Goal: Find specific page/section: Find specific page/section

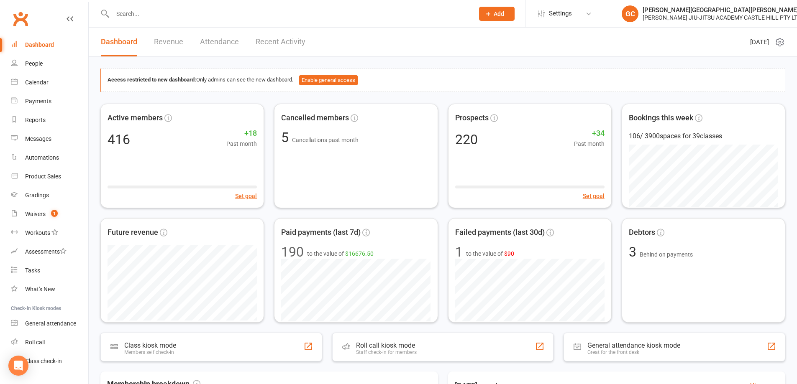
click at [125, 18] on input "text" at bounding box center [289, 14] width 358 height 12
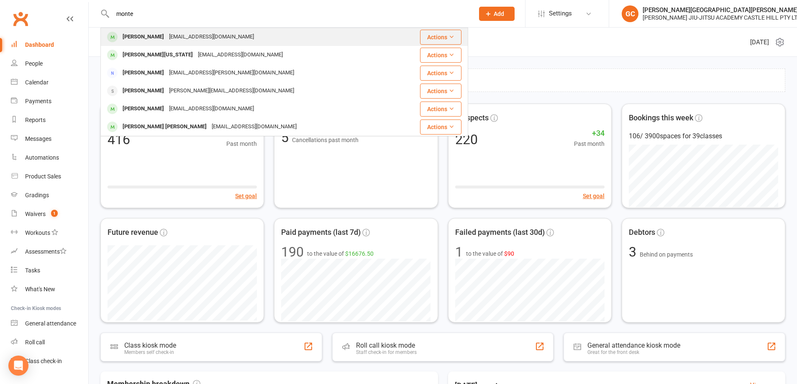
type input "monte"
click at [142, 36] on div "[PERSON_NAME]" at bounding box center [143, 37] width 46 height 12
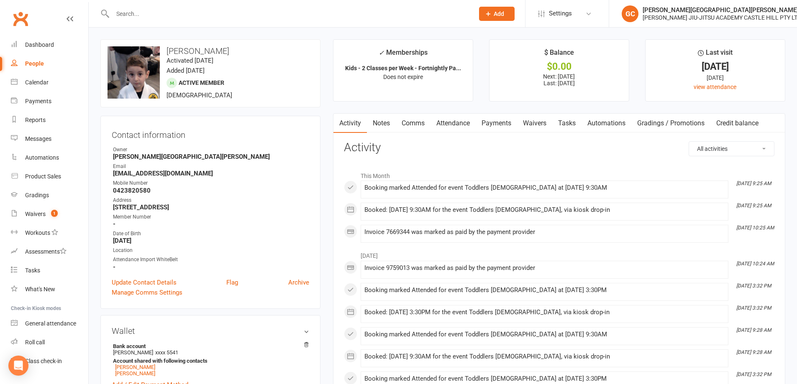
click at [160, 13] on input "text" at bounding box center [289, 14] width 358 height 12
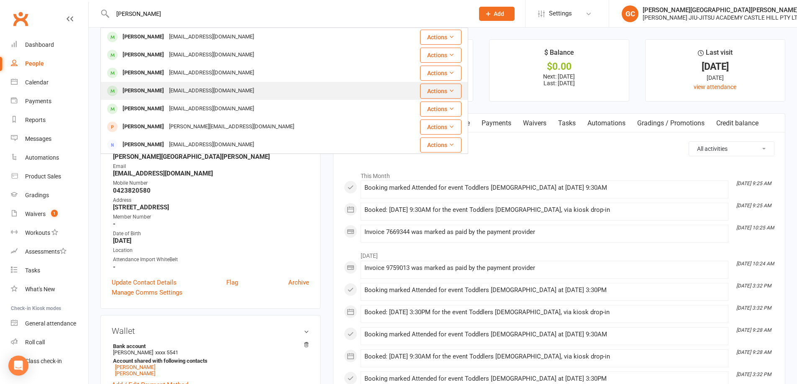
type input "[PERSON_NAME]"
click at [156, 87] on div "[PERSON_NAME]" at bounding box center [143, 91] width 46 height 12
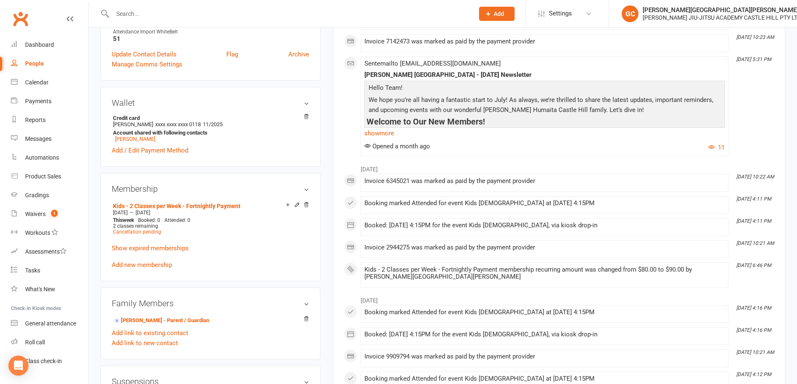
scroll to position [237, 0]
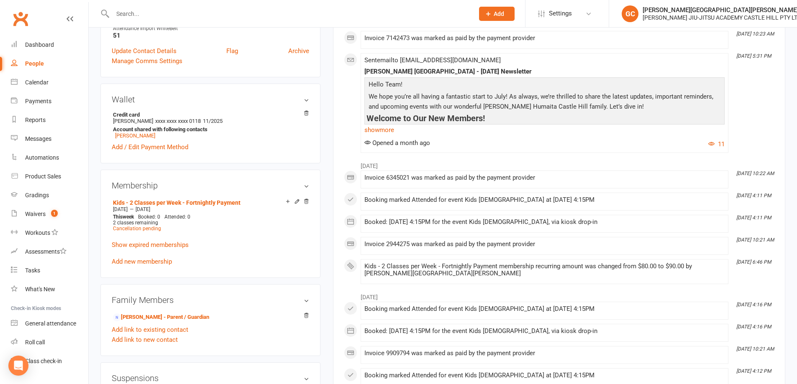
click at [147, 13] on input "text" at bounding box center [289, 14] width 358 height 12
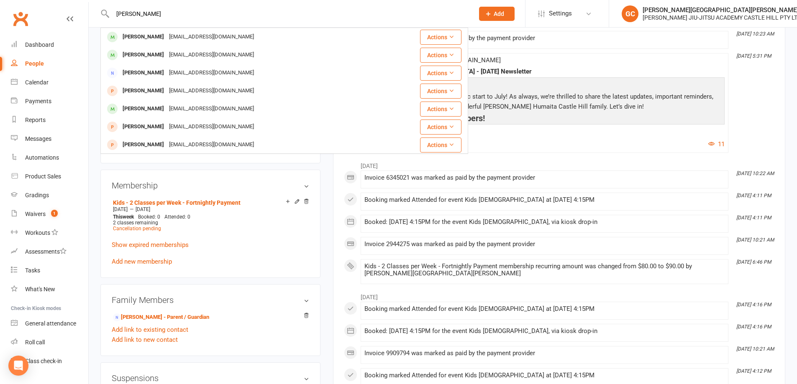
type input "[PERSON_NAME]"
drag, startPoint x: 147, startPoint y: 13, endPoint x: 41, endPoint y: 63, distance: 117.0
click at [41, 63] on div "People" at bounding box center [34, 63] width 19 height 7
select select "100"
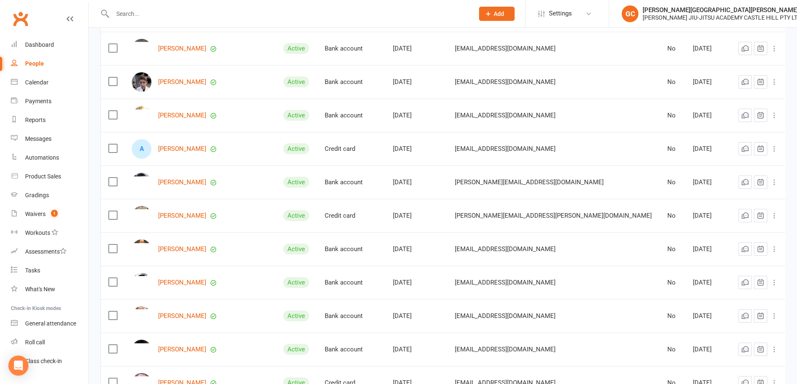
scroll to position [488, 0]
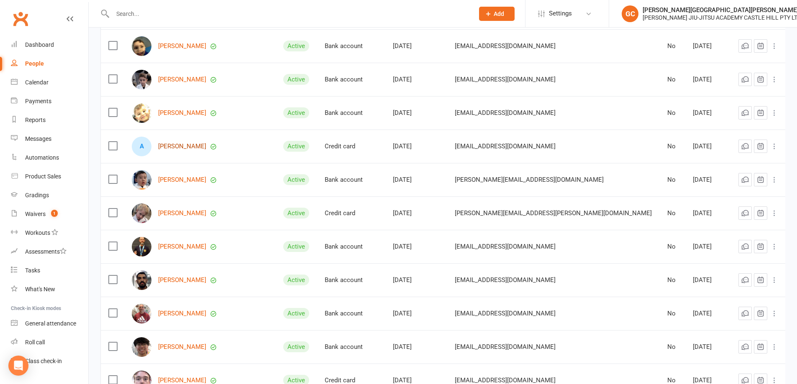
click at [185, 145] on link "[PERSON_NAME]" at bounding box center [182, 146] width 48 height 7
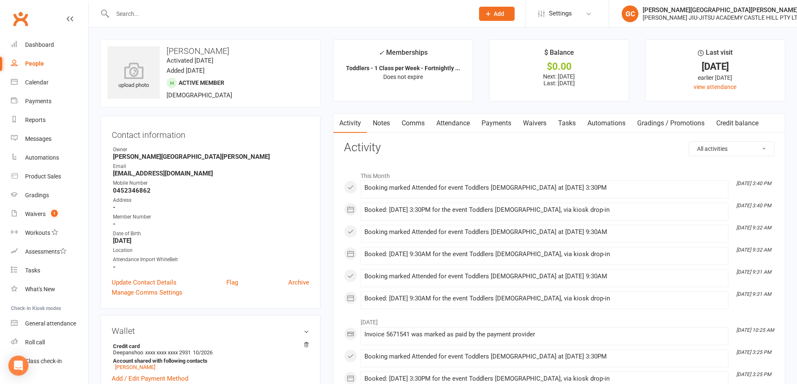
select select "100"
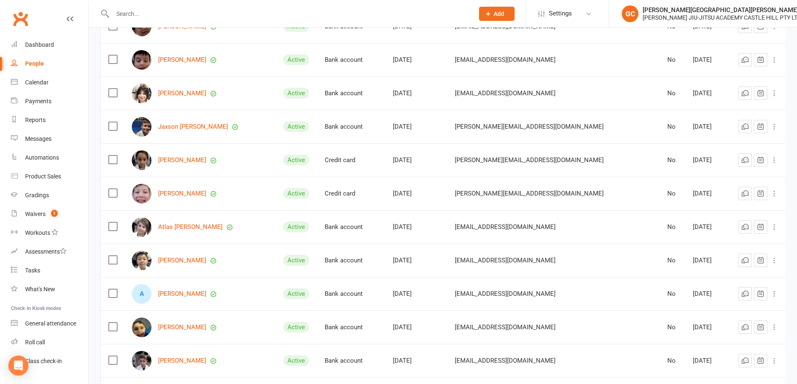
scroll to position [265, 0]
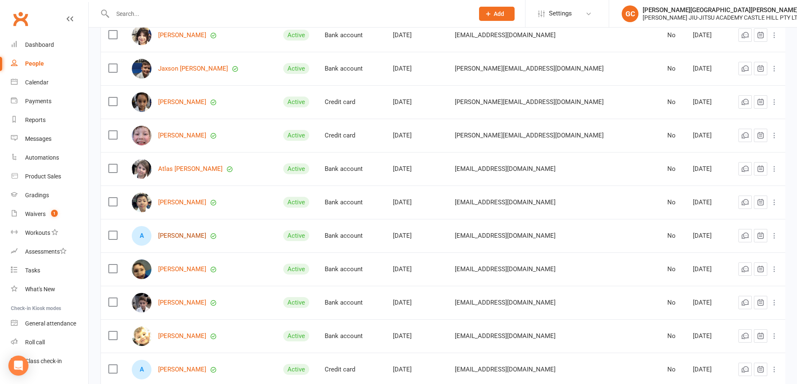
click at [183, 234] on link "[PERSON_NAME]" at bounding box center [182, 236] width 48 height 7
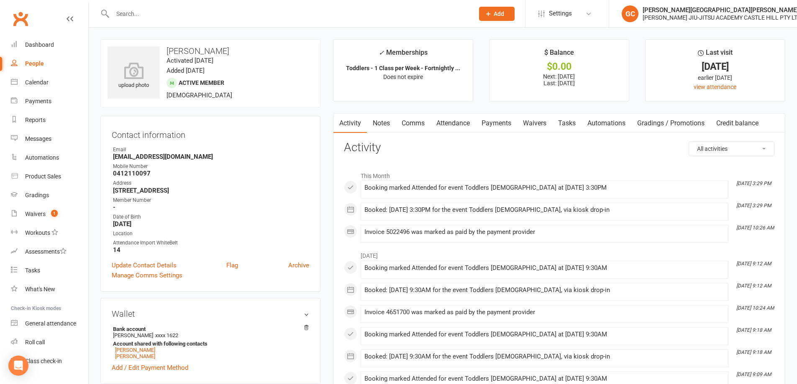
select select "100"
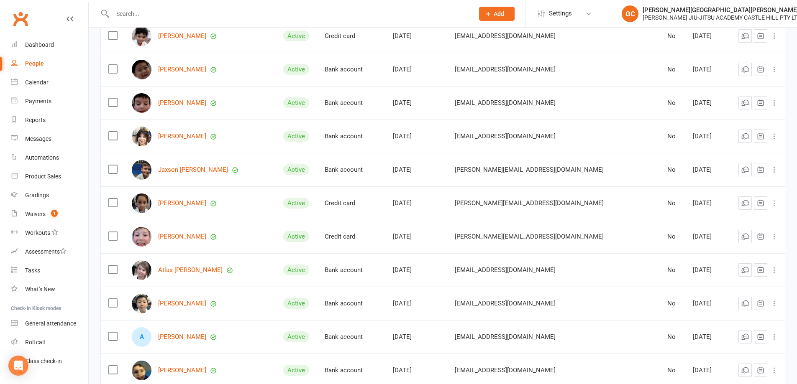
scroll to position [251, 0]
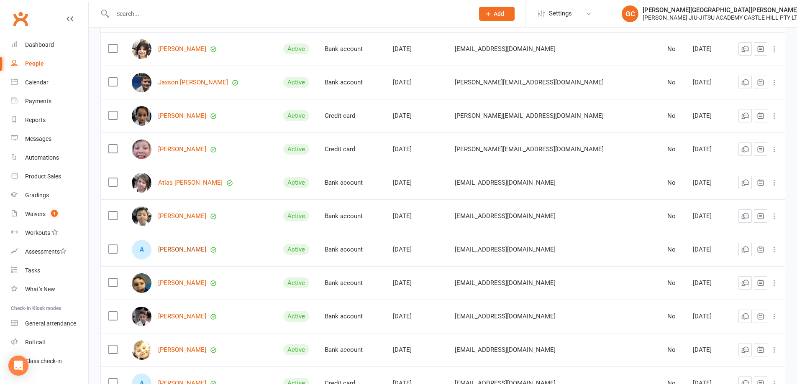
click at [184, 246] on link "[PERSON_NAME]" at bounding box center [182, 249] width 48 height 7
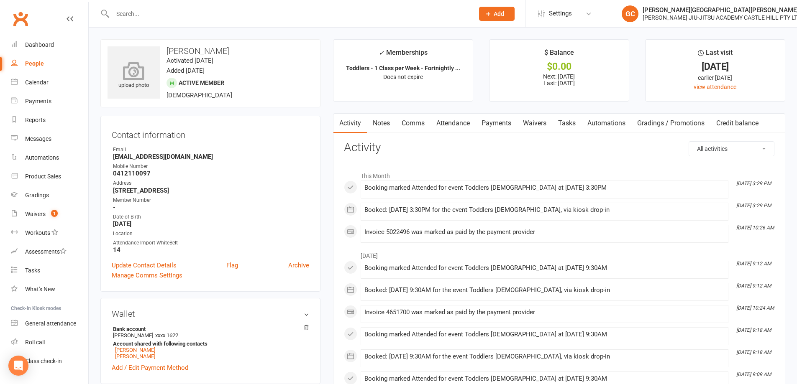
click at [143, 75] on icon at bounding box center [134, 70] width 58 height 18
click at [38, 68] on link "People" at bounding box center [49, 63] width 77 height 19
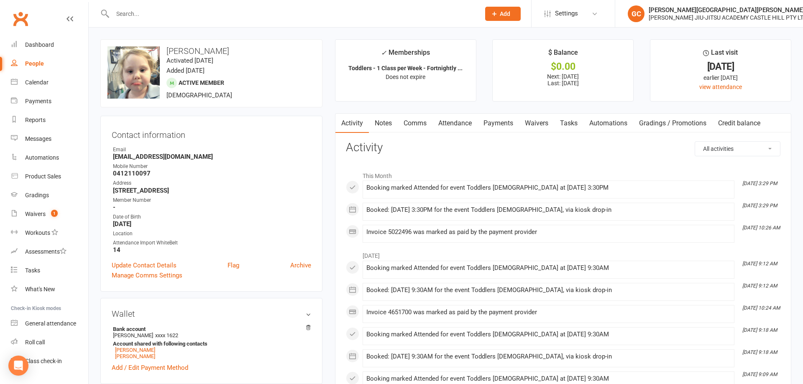
select select "100"
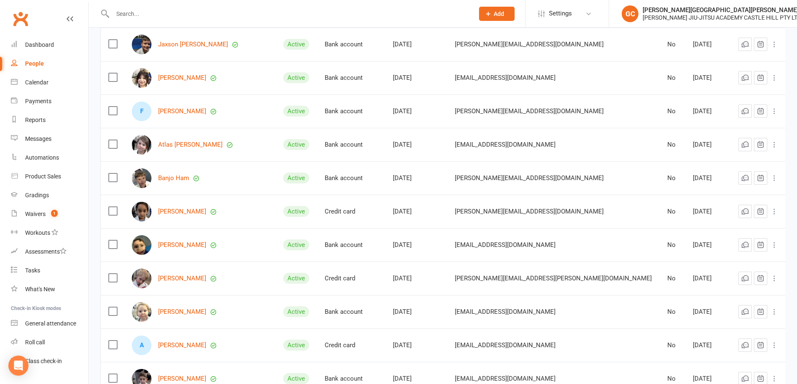
scroll to position [446, 0]
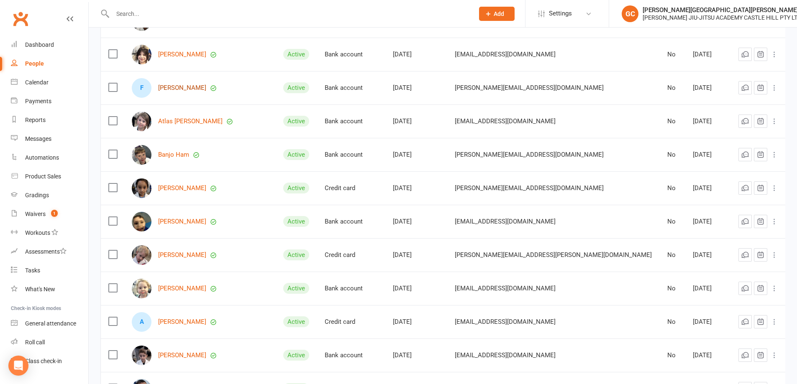
click at [190, 85] on link "[PERSON_NAME]" at bounding box center [182, 88] width 48 height 7
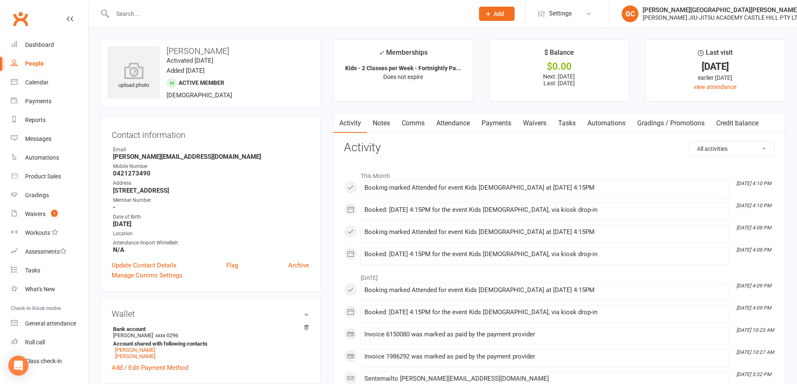
select select "100"
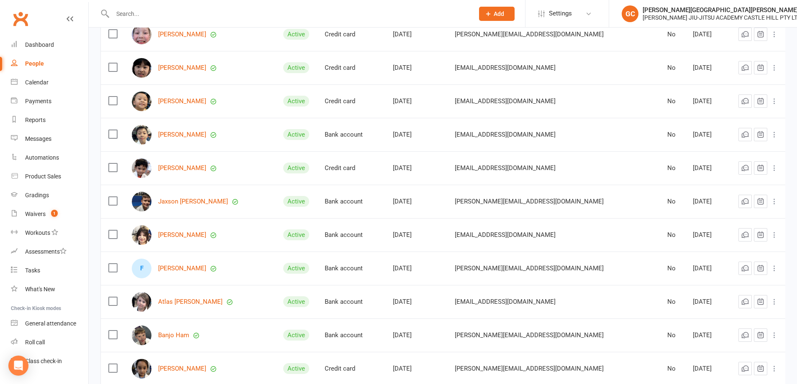
scroll to position [363, 0]
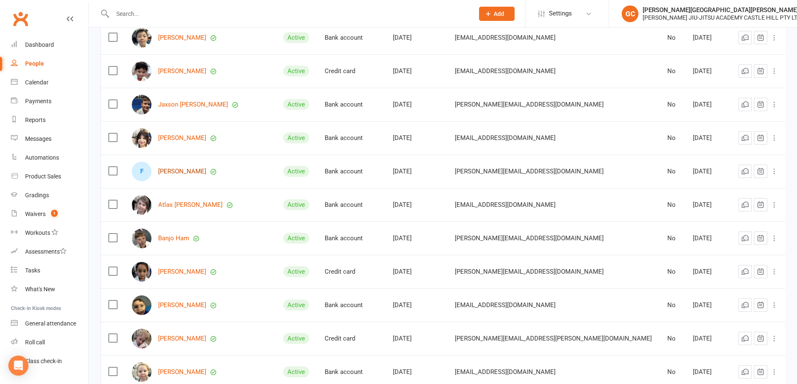
click at [179, 169] on link "[PERSON_NAME]" at bounding box center [182, 171] width 48 height 7
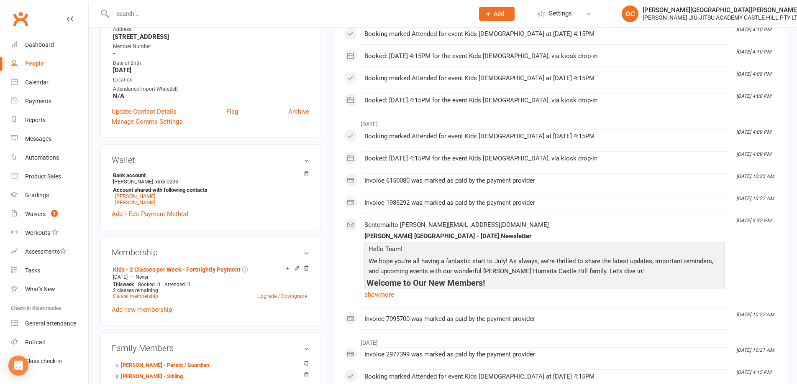
scroll to position [209, 0]
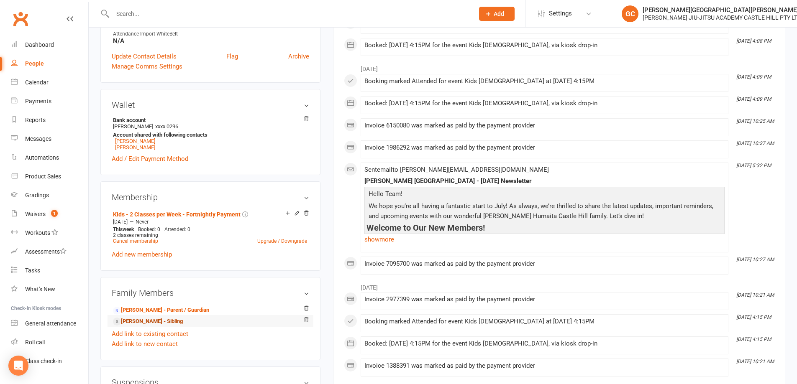
click at [150, 322] on link "[PERSON_NAME] - Sibling" at bounding box center [148, 322] width 70 height 9
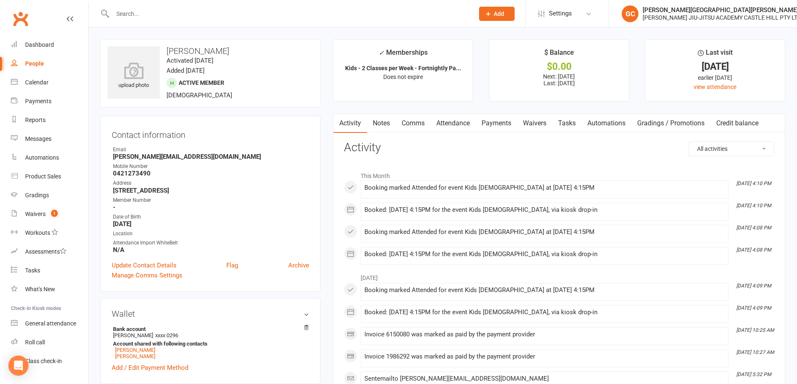
click at [294, 67] on div "upload photo [PERSON_NAME] Activated [DATE] Added [DATE] Active member [DEMOGRA…" at bounding box center [210, 73] width 220 height 68
